Goal: Task Accomplishment & Management: Manage account settings

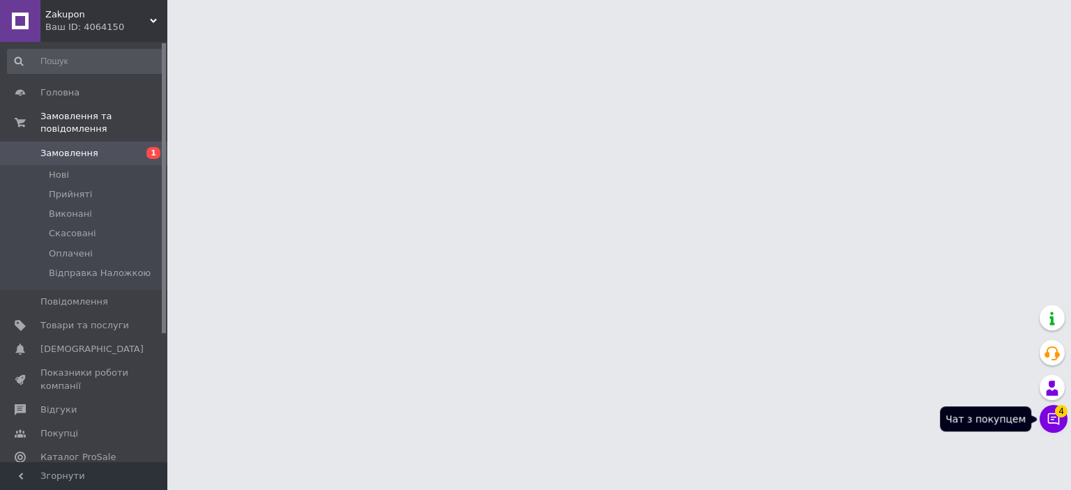
click at [1054, 420] on icon at bounding box center [1053, 419] width 14 height 14
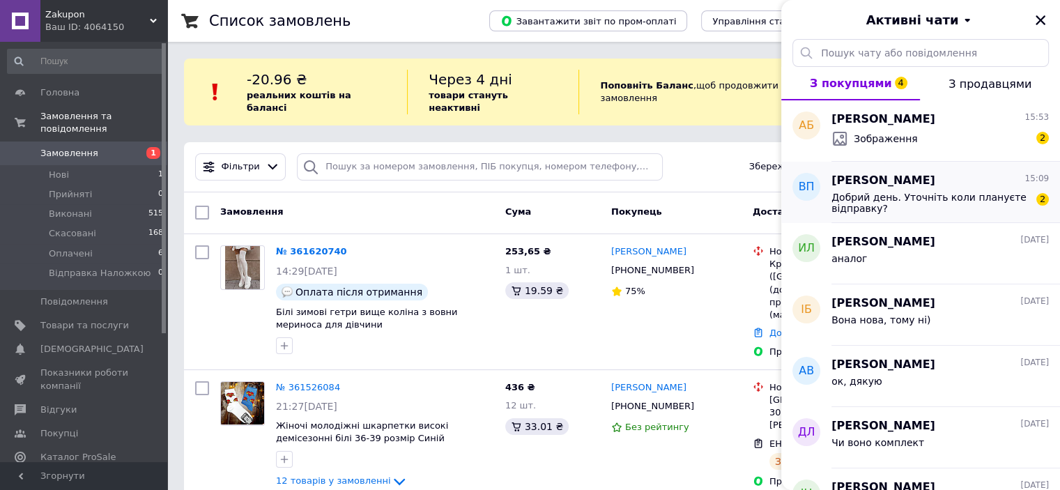
click at [1003, 208] on span "Добрий день. Уточніть коли плануєте відправку?" at bounding box center [931, 203] width 198 height 22
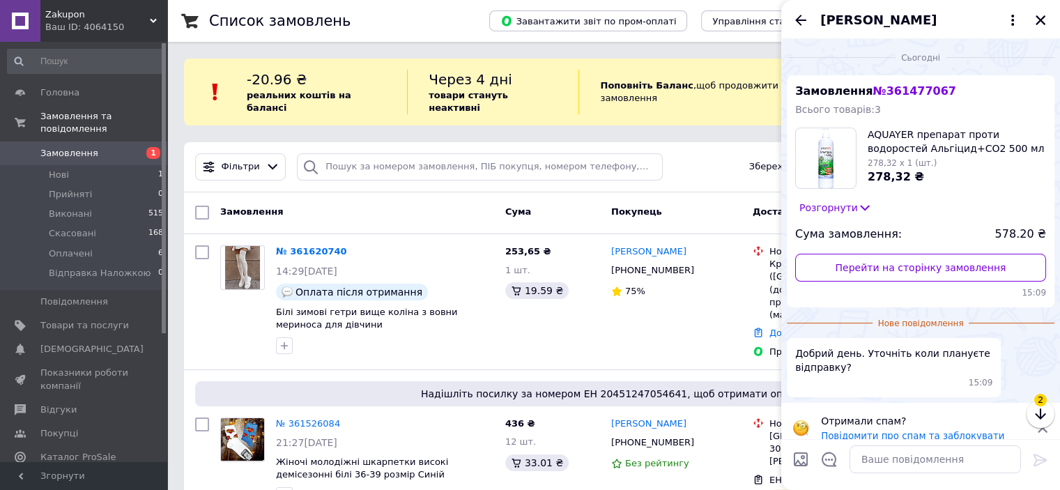
scroll to position [15, 0]
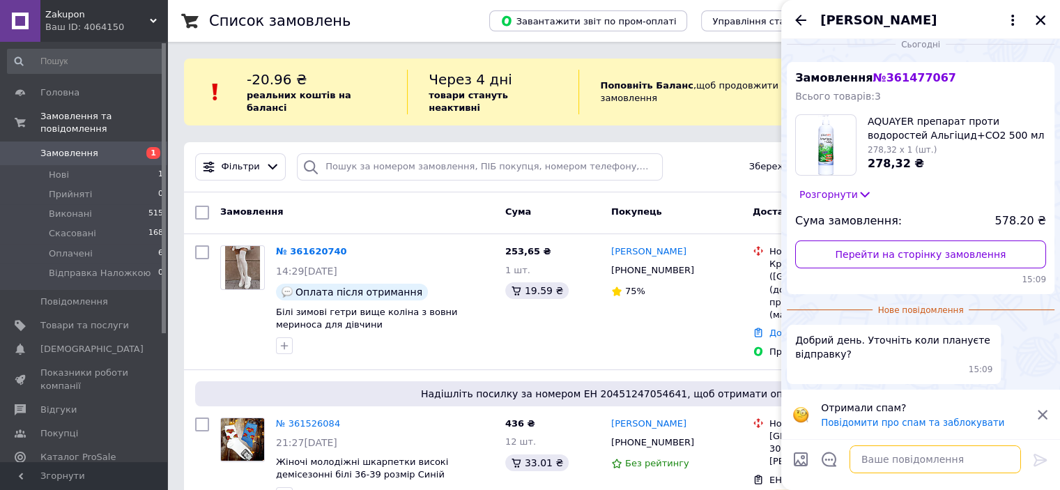
click at [915, 464] on textarea at bounding box center [936, 459] width 172 height 28
type textarea "завтра"
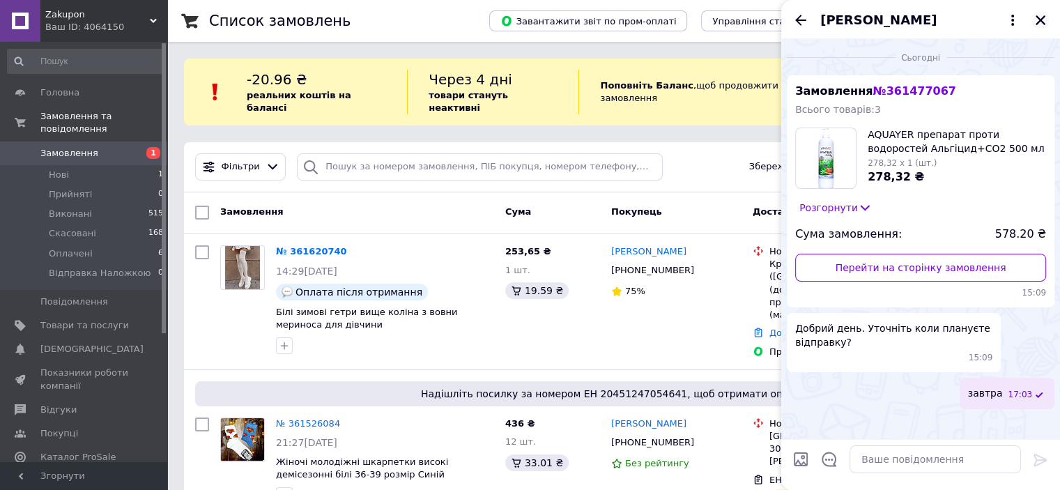
click at [1038, 24] on icon "Закрити" at bounding box center [1041, 20] width 13 height 13
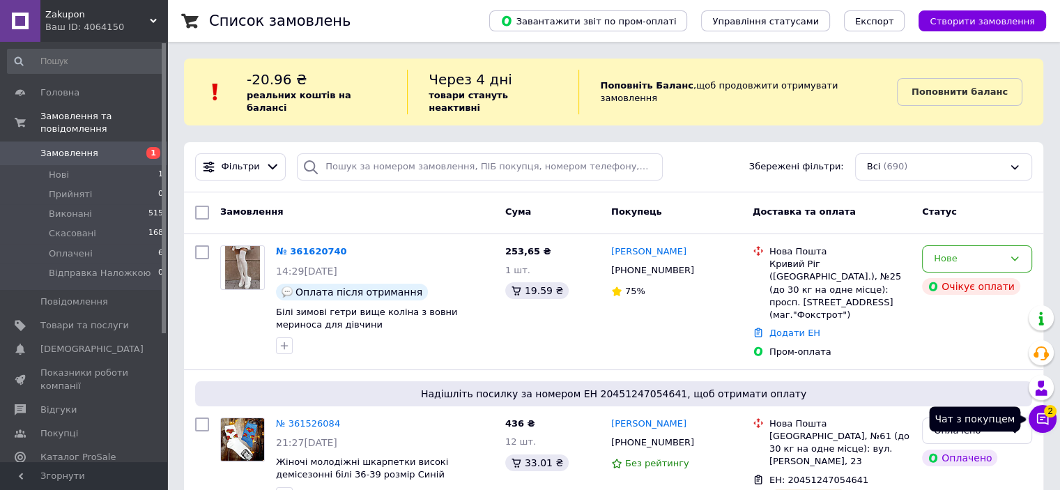
click at [1054, 415] on span "2" at bounding box center [1050, 411] width 13 height 13
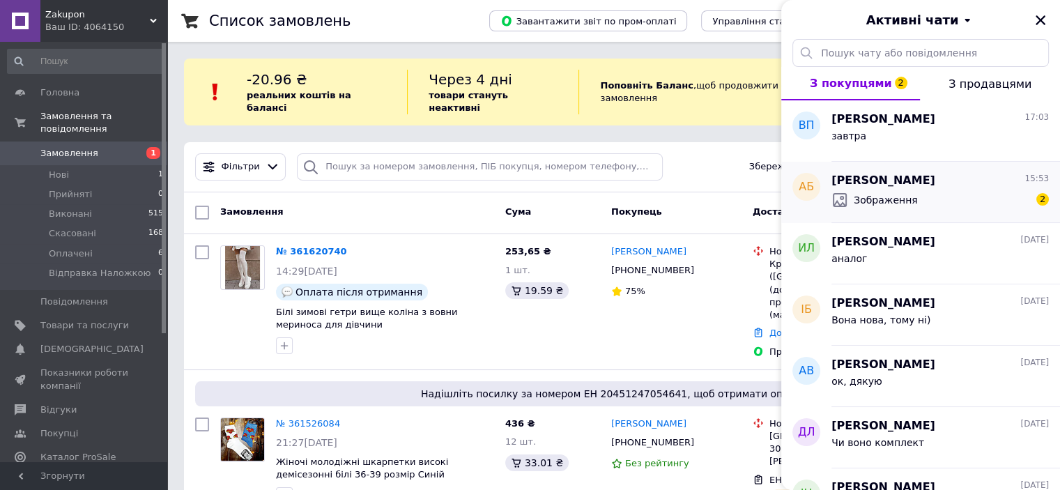
click at [906, 193] on span "Зображення" at bounding box center [886, 200] width 64 height 14
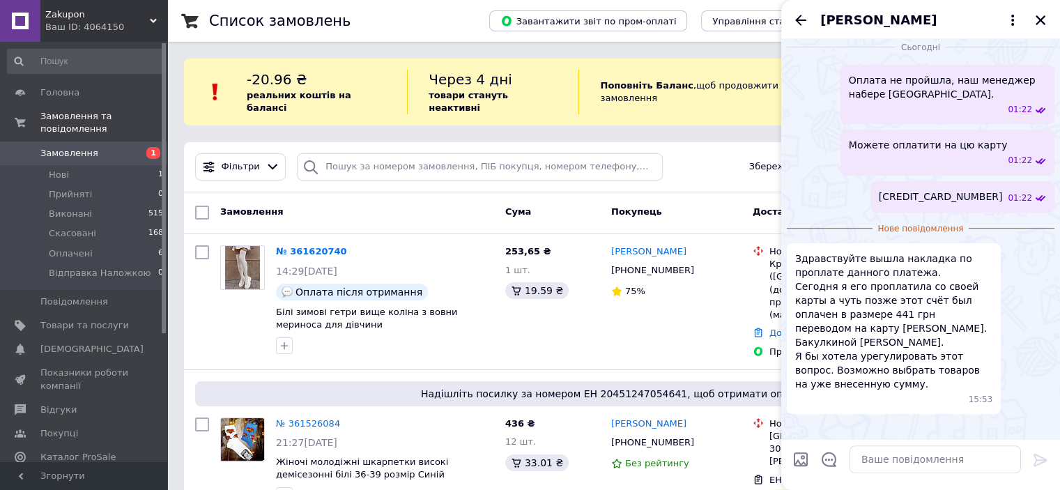
scroll to position [530, 0]
click at [947, 470] on textarea at bounding box center [936, 459] width 172 height 28
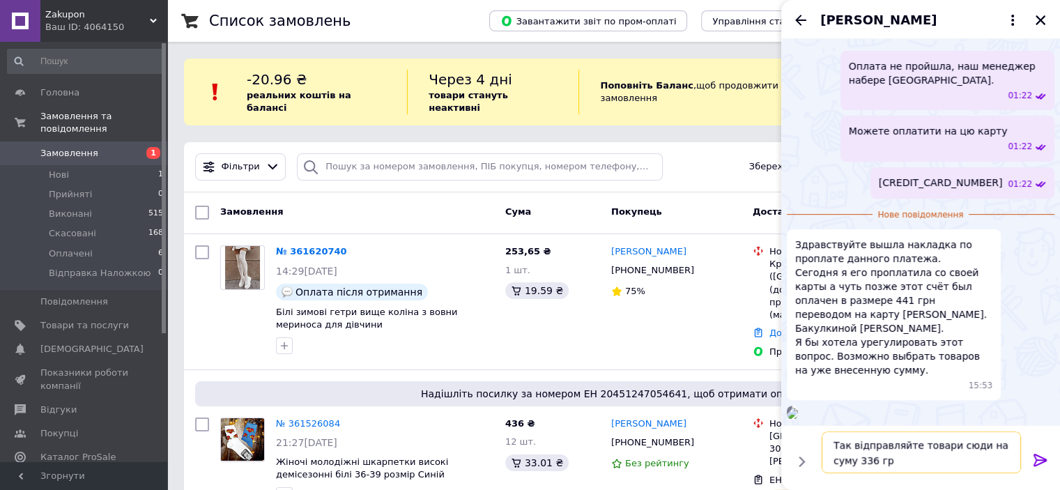
type textarea "Так відправляйте товари сюди на суму 336 грн"
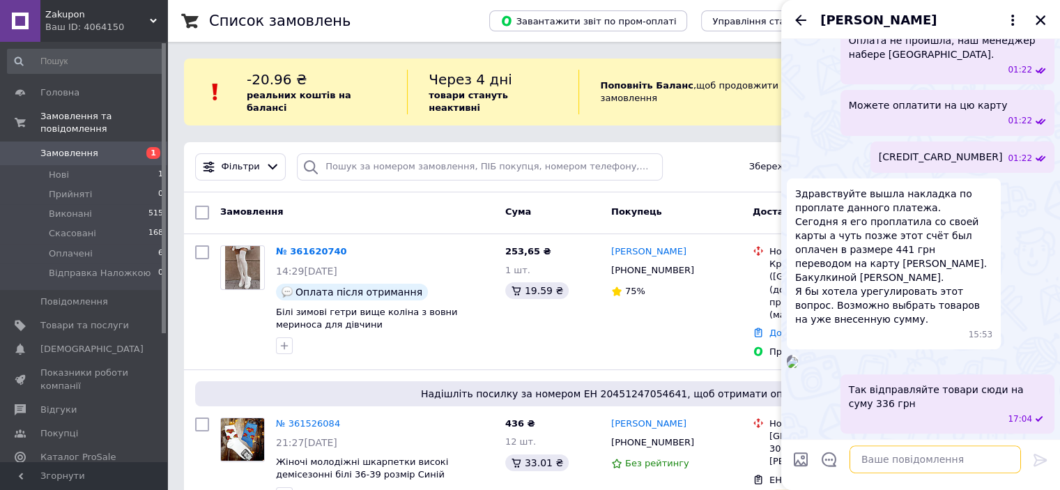
scroll to position [570, 0]
drag, startPoint x: 1037, startPoint y: 390, endPoint x: 1026, endPoint y: 392, distance: 12.0
click at [1026, 392] on span "Так відправляйте товари сюди на суму 336 грн" at bounding box center [947, 397] width 197 height 28
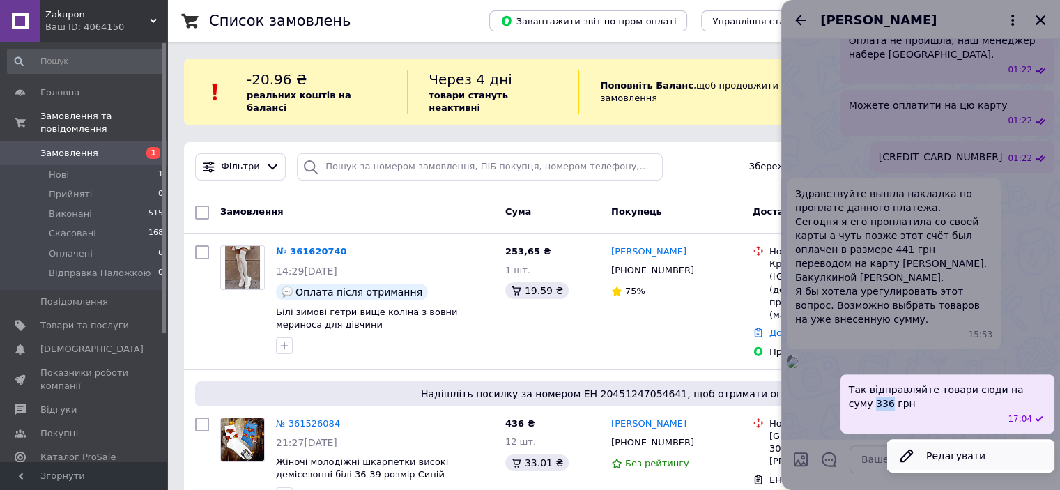
click at [936, 457] on button "Редагувати" at bounding box center [970, 456] width 167 height 28
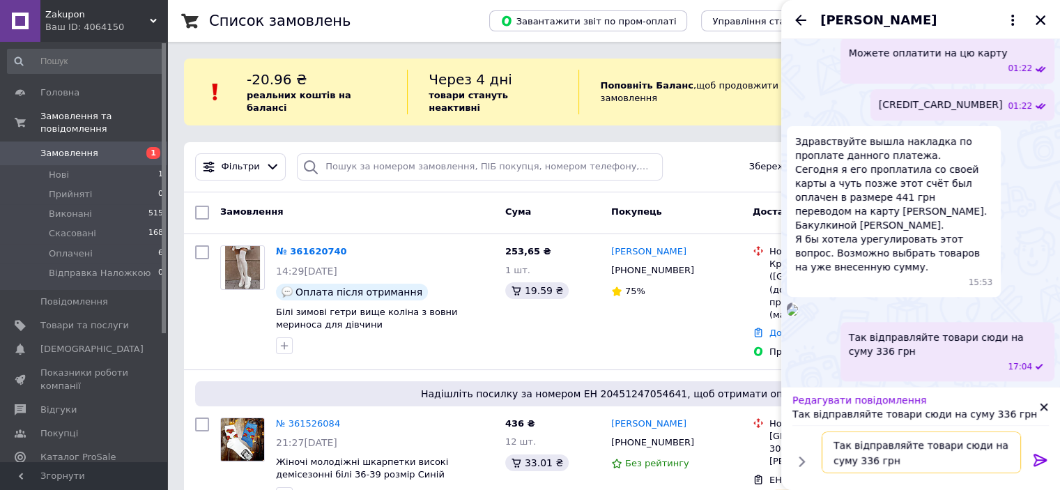
click at [837, 460] on textarea "Так відправляйте товари сюди на суму 336 грн" at bounding box center [921, 453] width 199 height 42
type textarea "Так відправляйте товари сюди на суму 436 грн"
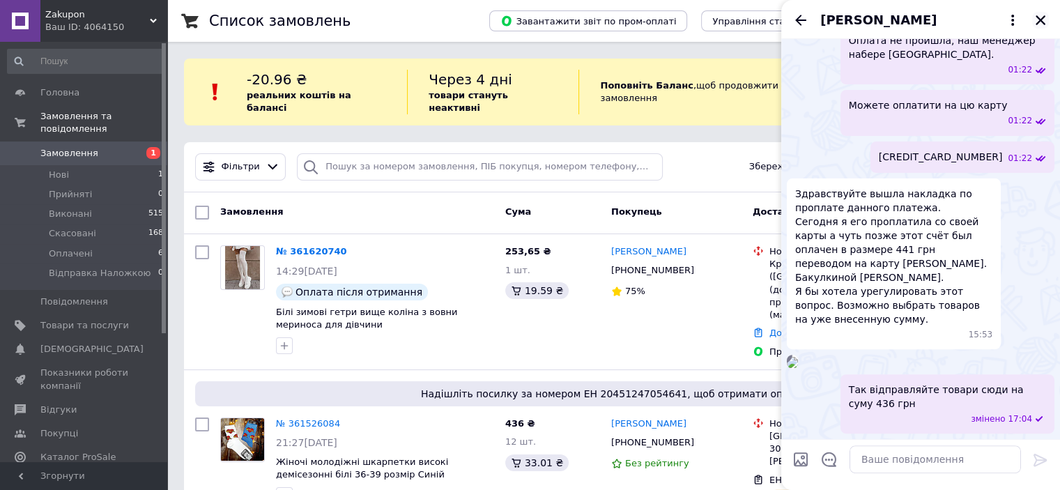
click at [1042, 16] on icon "Закрити" at bounding box center [1041, 20] width 13 height 13
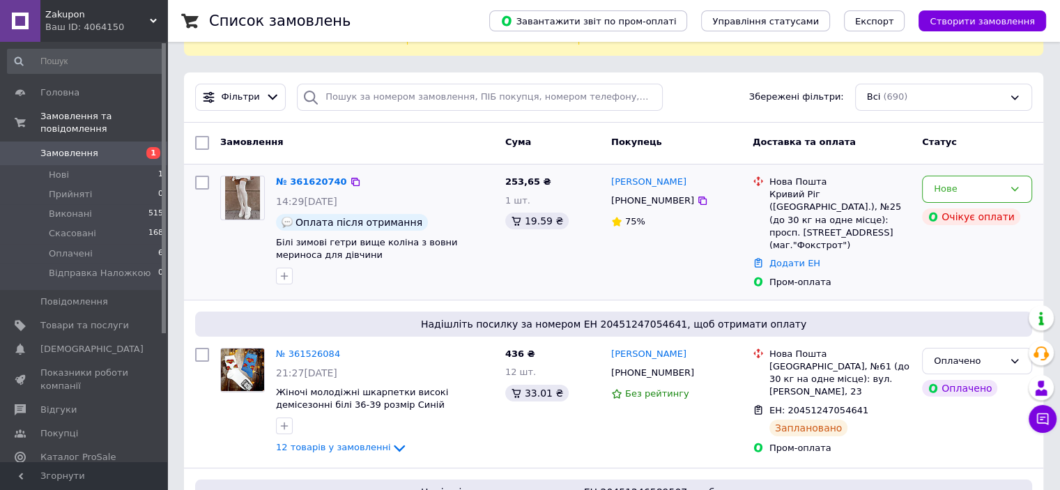
scroll to position [0, 0]
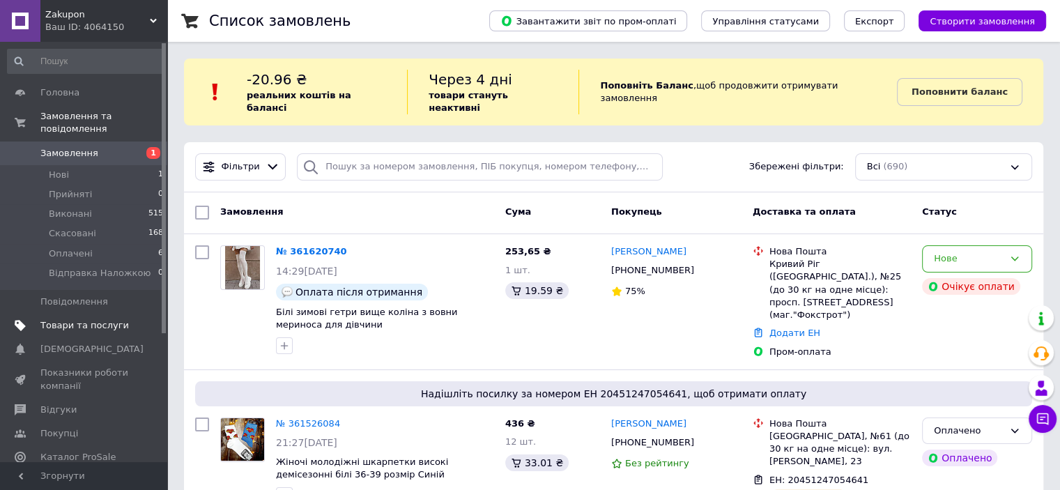
click at [109, 314] on link "Товари та послуги" at bounding box center [86, 326] width 172 height 24
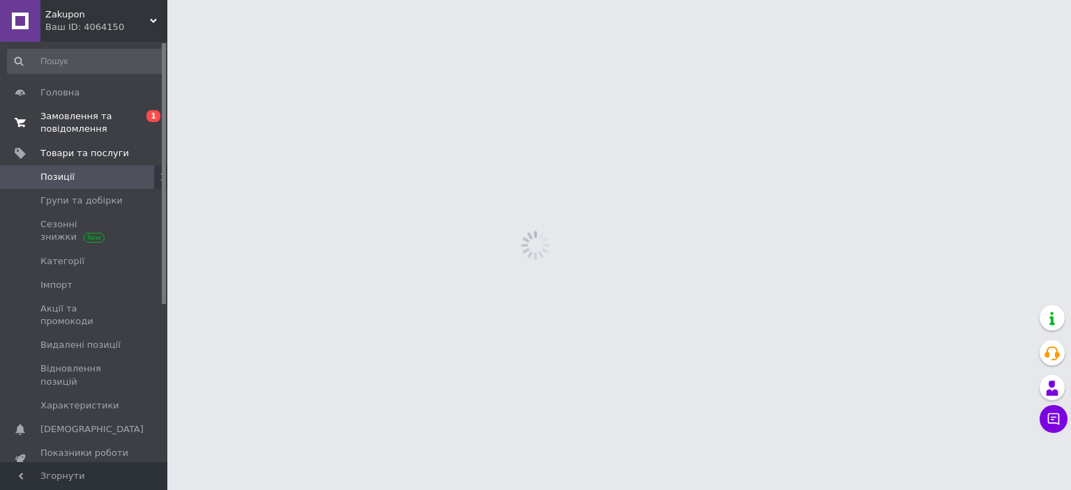
click at [98, 109] on link "Замовлення та повідомлення 0 1" at bounding box center [86, 123] width 172 height 36
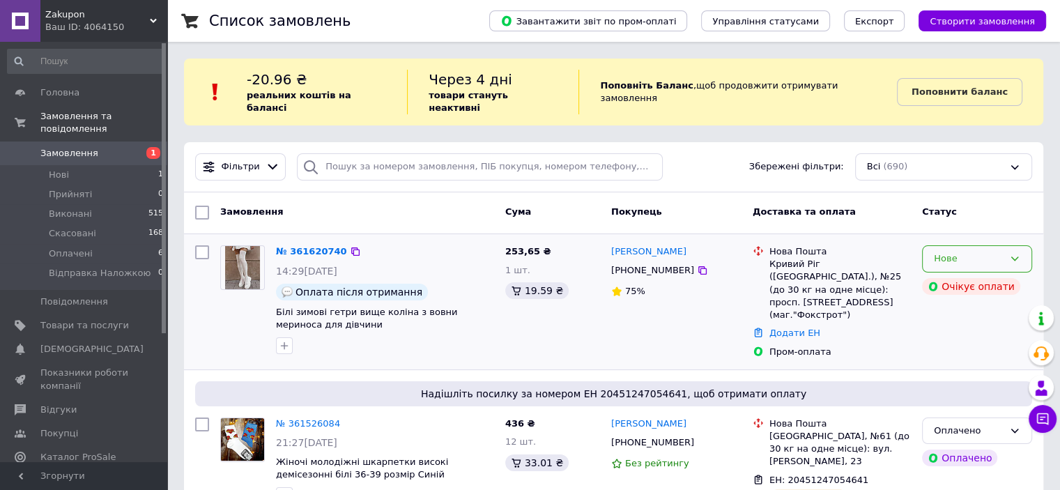
click at [965, 252] on div "Нове" at bounding box center [969, 259] width 70 height 15
click at [934, 328] on li "Скасовано" at bounding box center [977, 339] width 109 height 26
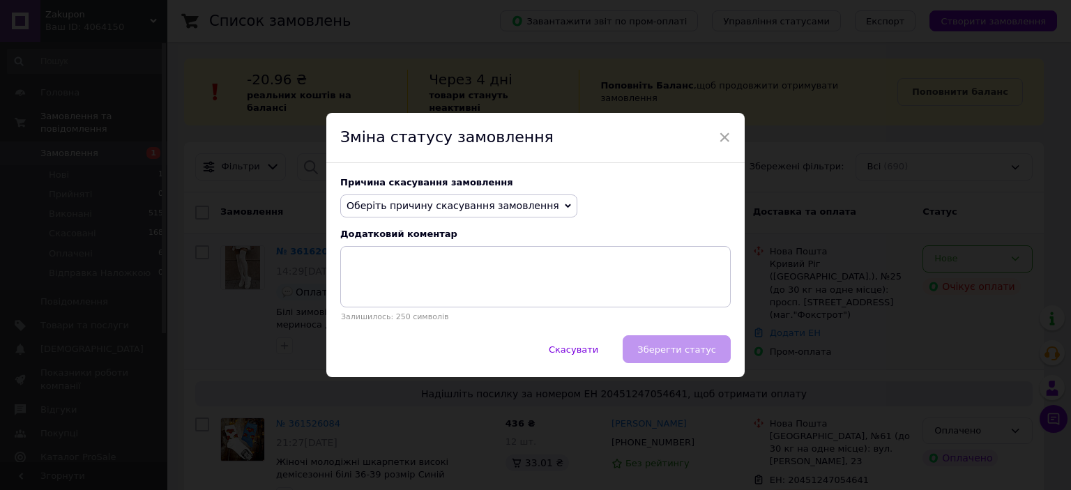
click at [477, 208] on span "Оберіть причину скасування замовлення" at bounding box center [452, 205] width 213 height 11
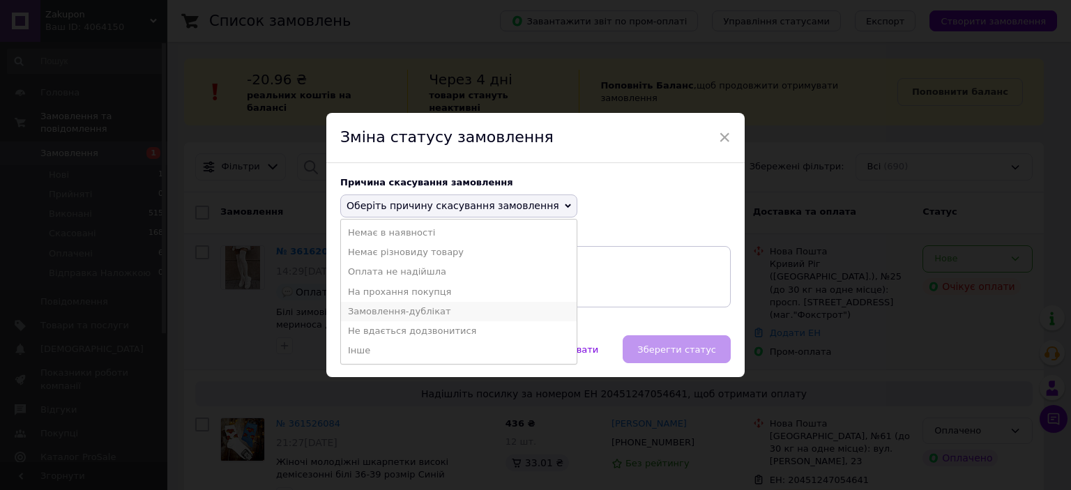
click at [439, 312] on li "Замовлення-дублікат" at bounding box center [459, 312] width 236 height 20
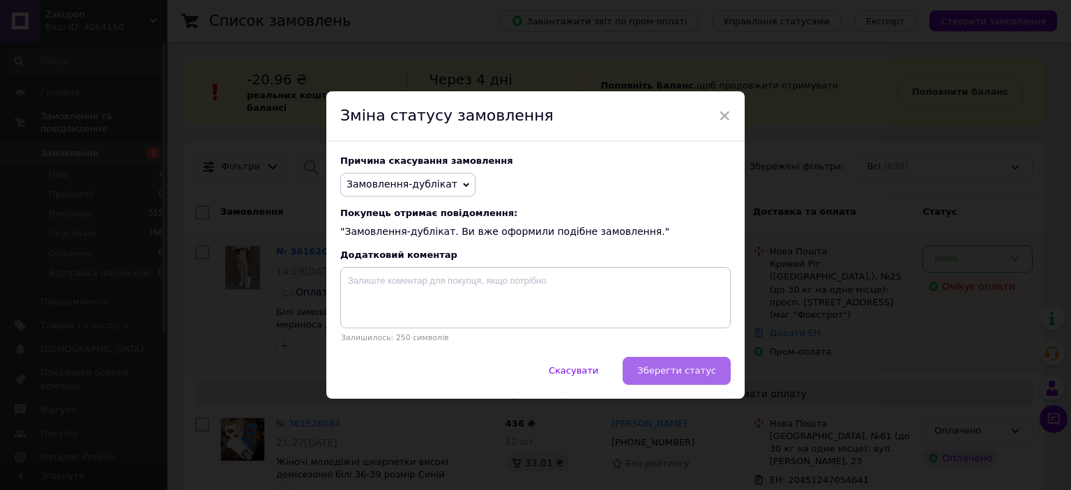
click at [701, 373] on span "Зберегти статус" at bounding box center [676, 370] width 79 height 10
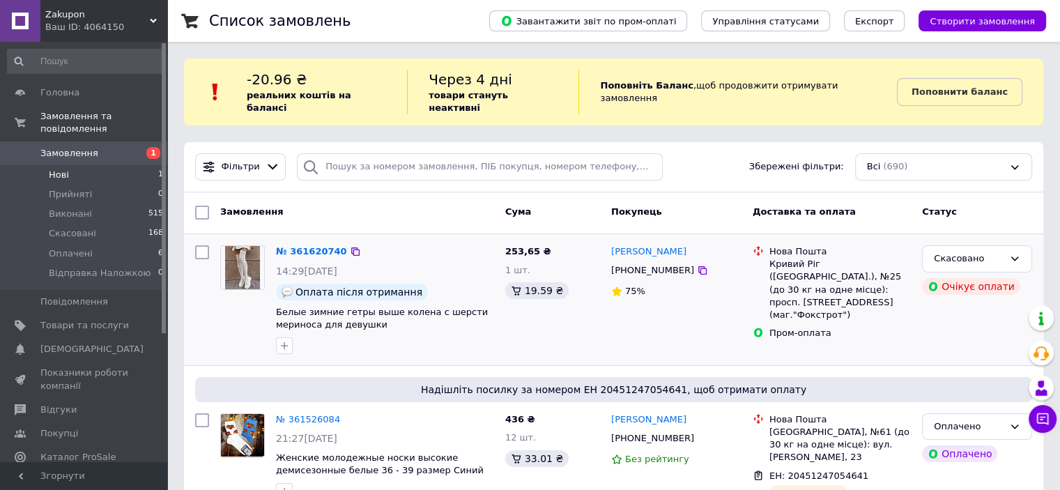
click at [66, 169] on span "Нові" at bounding box center [59, 175] width 20 height 13
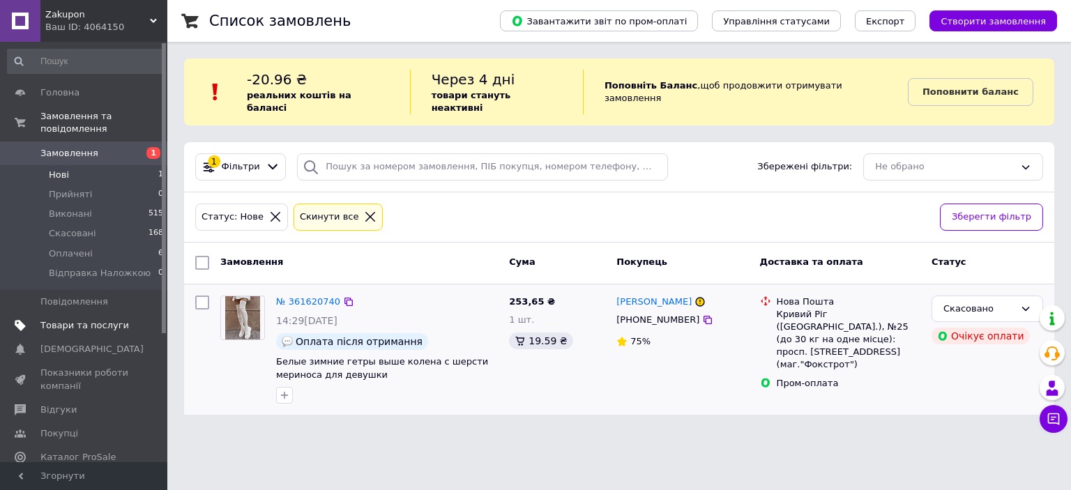
click at [94, 319] on span "Товари та послуги" at bounding box center [84, 325] width 89 height 13
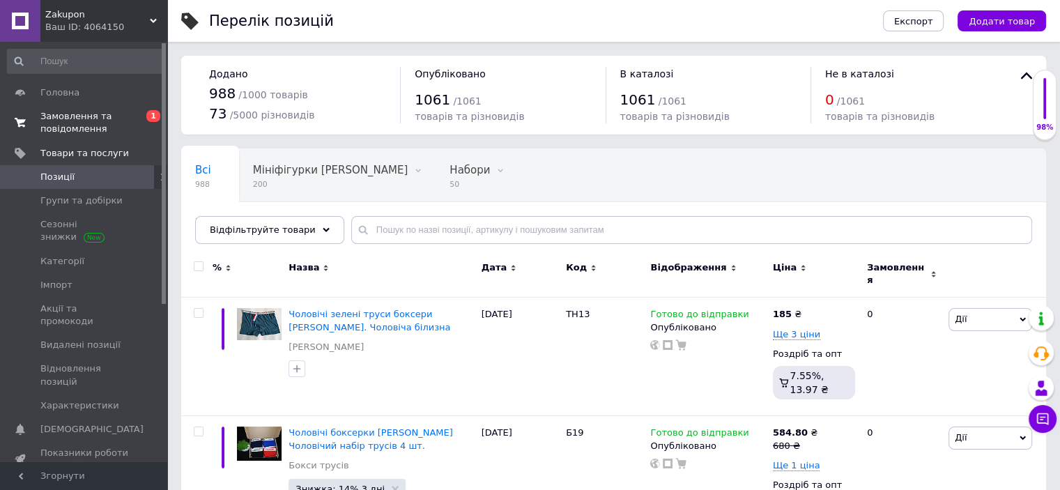
click at [91, 124] on span "Замовлення та повідомлення" at bounding box center [84, 122] width 89 height 25
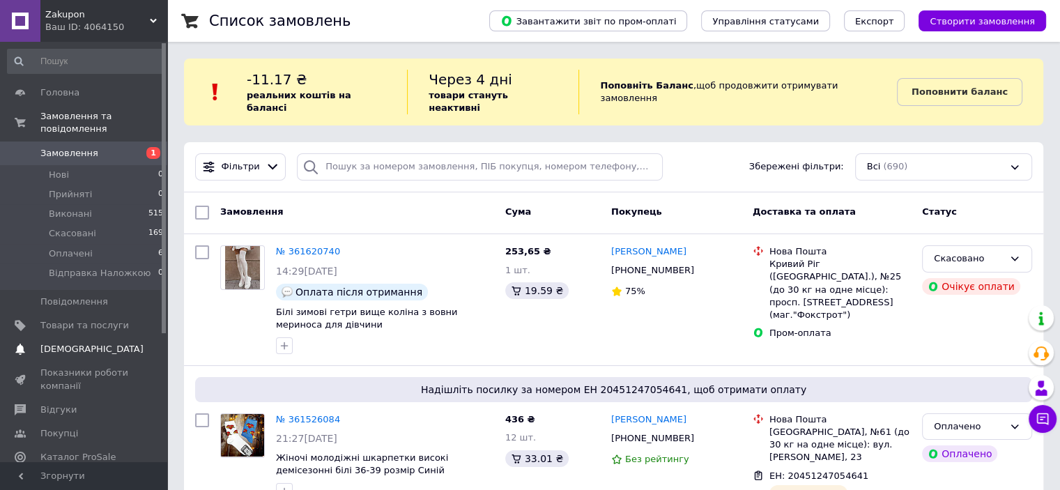
click at [73, 343] on span "[DEMOGRAPHIC_DATA]" at bounding box center [91, 349] width 103 height 13
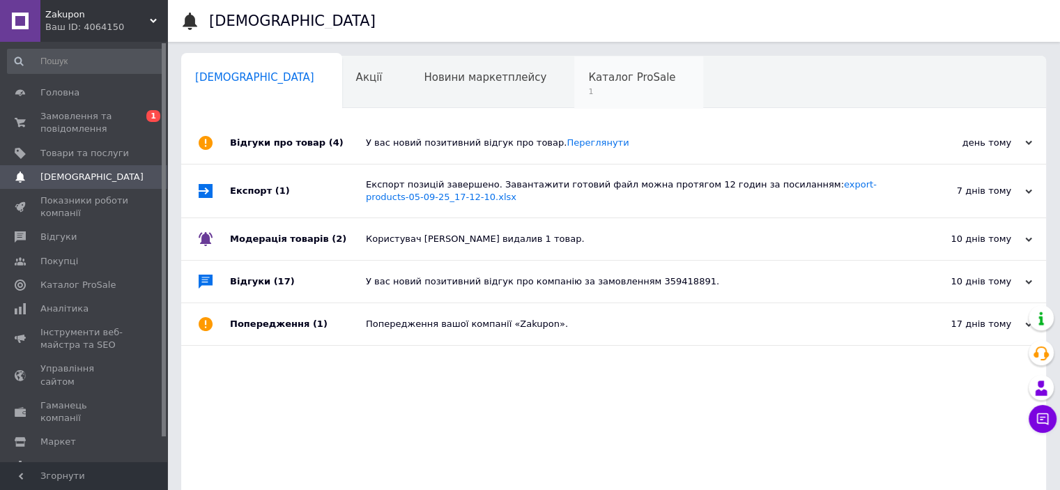
click at [588, 79] on span "Каталог ProSale" at bounding box center [631, 77] width 87 height 13
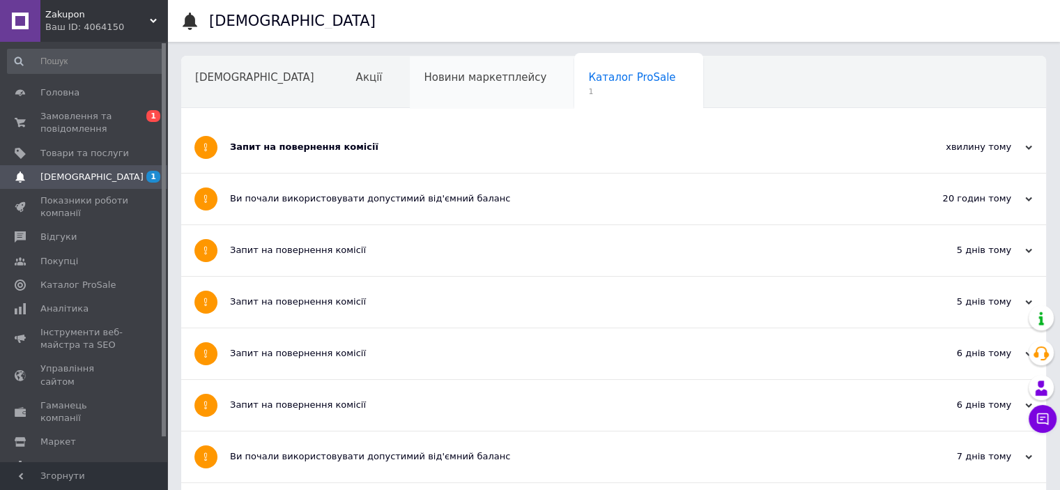
click at [424, 83] on span "Новини маркетплейсу" at bounding box center [485, 77] width 123 height 13
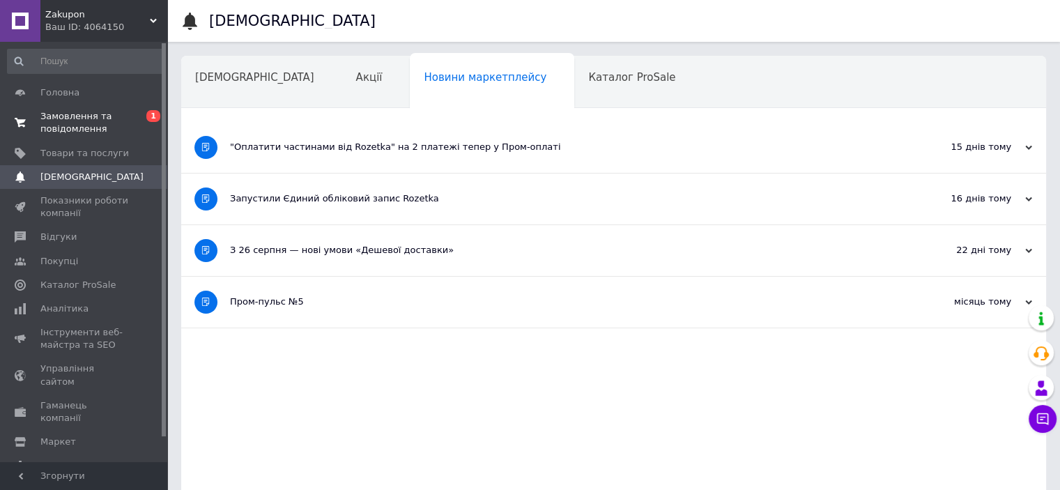
click at [84, 116] on span "Замовлення та повідомлення" at bounding box center [84, 122] width 89 height 25
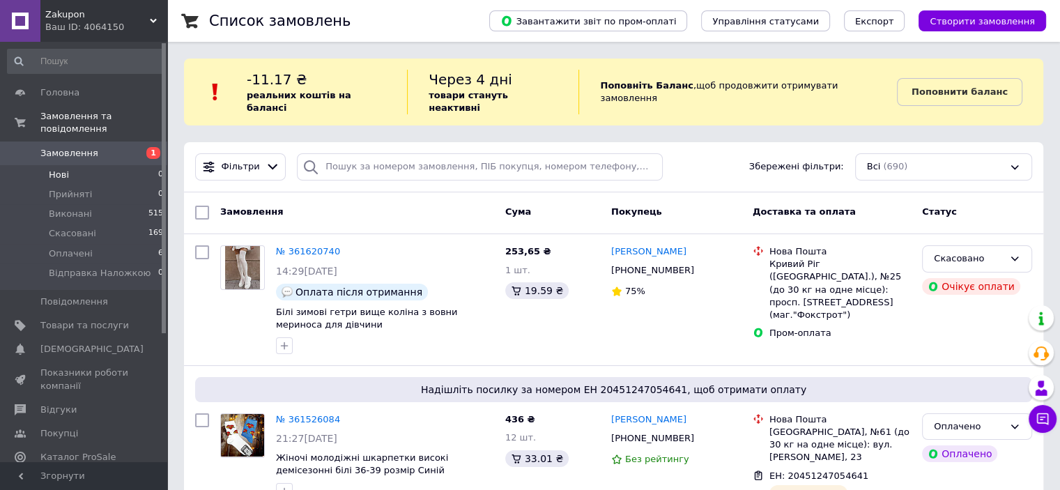
click at [76, 165] on li "Нові 0" at bounding box center [86, 175] width 172 height 20
